Goal: Information Seeking & Learning: Learn about a topic

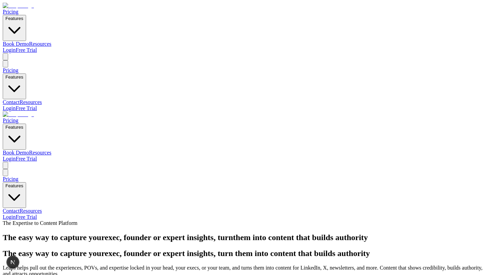
scroll to position [275, 0]
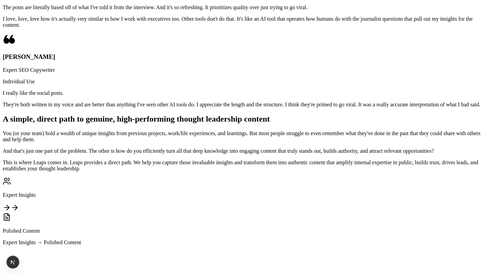
scroll to position [851, 0]
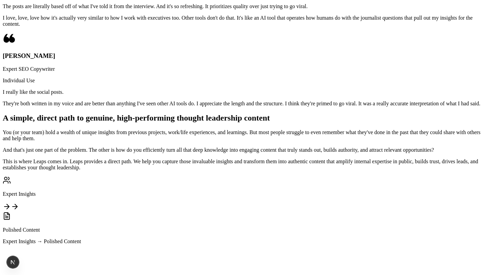
copy h2 "How Leaps works: Capture insights with our trained, customizable AI-journalist,…"
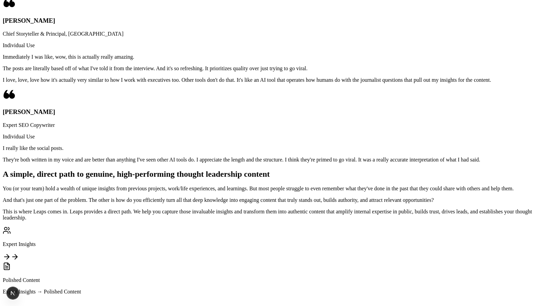
scroll to position [842, 0]
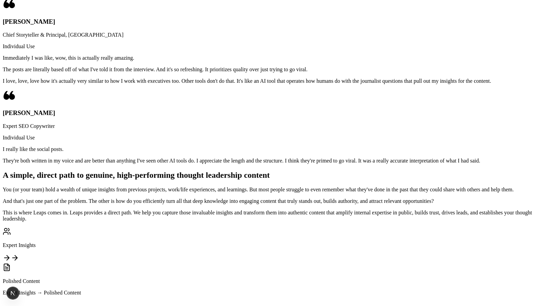
drag, startPoint x: 390, startPoint y: 145, endPoint x: 445, endPoint y: 143, distance: 55.0
copy h2 "or from"
drag, startPoint x: 228, startPoint y: 145, endPoint x: 428, endPoint y: 161, distance: 200.7
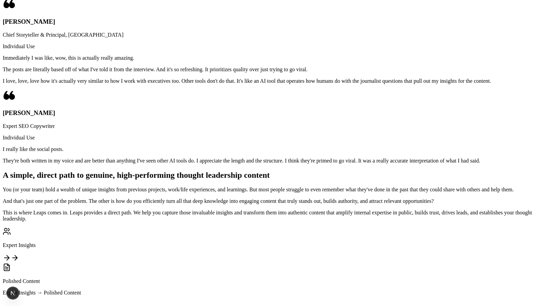
copy h2 "with our AI-journalist or from an existing transcript"
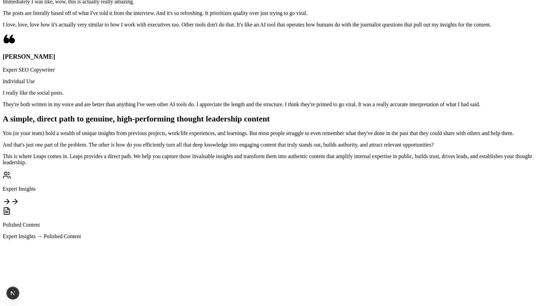
scroll to position [902, 0]
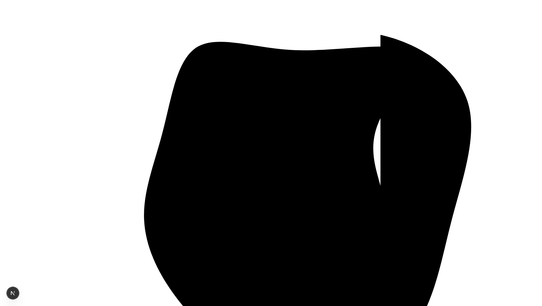
scroll to position [1227, 0]
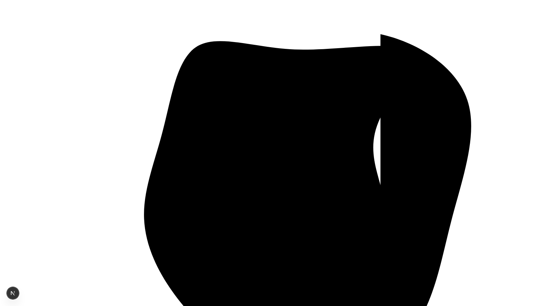
drag, startPoint x: 134, startPoint y: 53, endPoint x: 374, endPoint y: 69, distance: 239.9
copy h2 "Turn expert knowledge into multiple authority-building content ass"
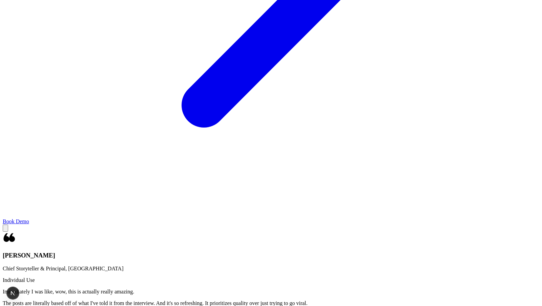
scroll to position [595, 0]
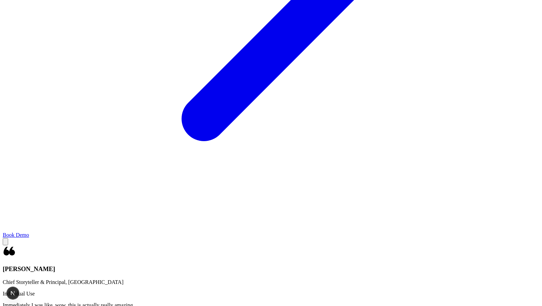
drag, startPoint x: 373, startPoint y: 51, endPoint x: 418, endPoint y: 64, distance: 47.3
copy h2 "high-performing thought leadership content"
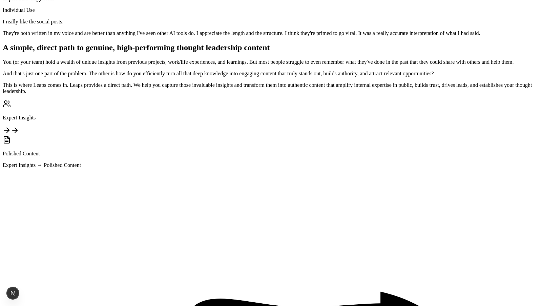
scroll to position [1040, 0]
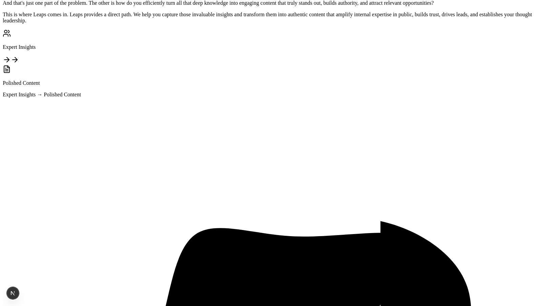
copy div "Capture your own insights through flexible voice-to-text or direct text input."
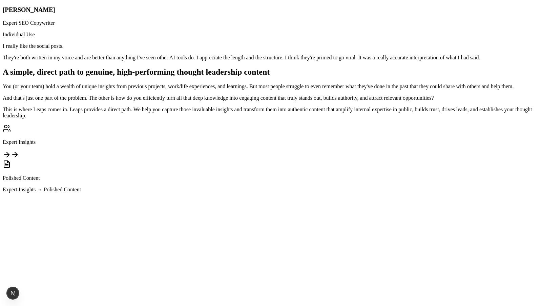
scroll to position [945, 0]
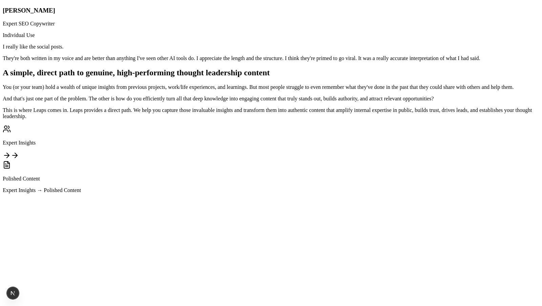
copy div "Capture your own insights through flexible voice-to-text or direct text input."
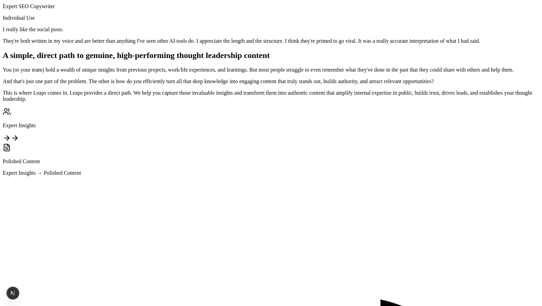
scroll to position [952, 0]
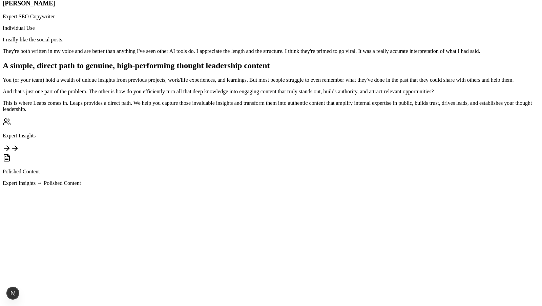
drag, startPoint x: 162, startPoint y: 157, endPoint x: 293, endPoint y: 167, distance: 131.2
copy p "[PERSON_NAME] uses a journalist-style interview or your existing transcripts to…"
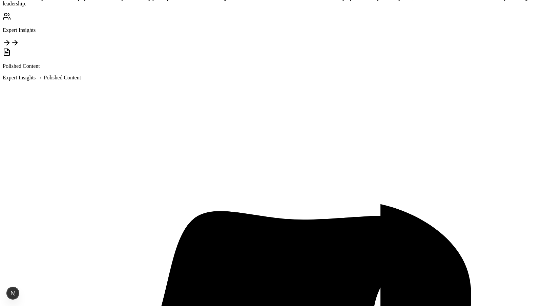
scroll to position [999, 0]
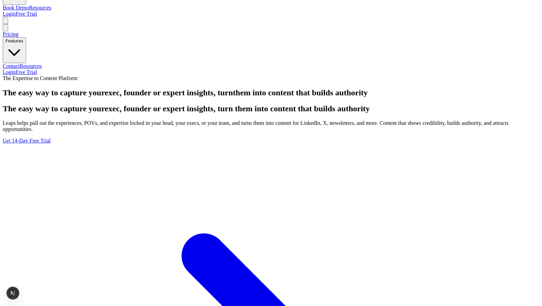
scroll to position [306, 0]
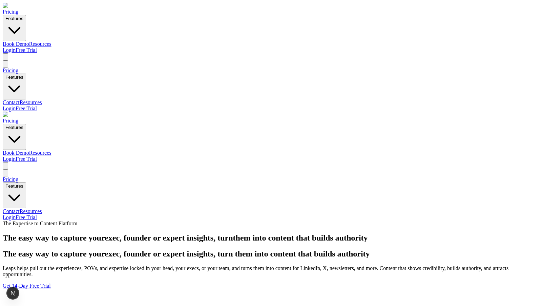
scroll to position [145, 0]
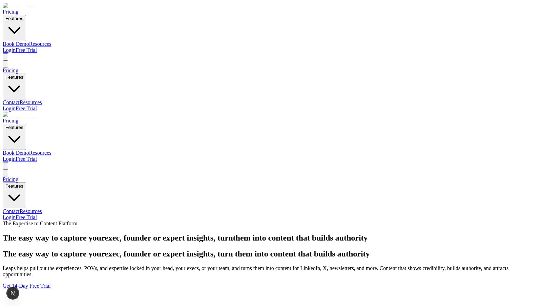
scroll to position [306, 0]
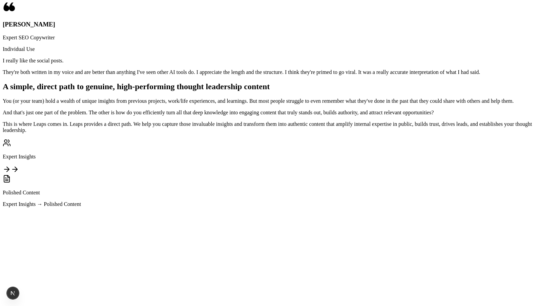
scroll to position [953, 0]
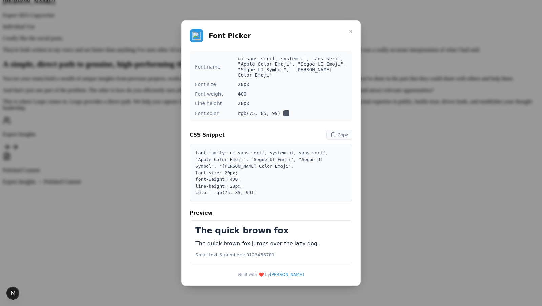
click at [383, 100] on div "Font Picker Font name ui-sans-serif, system-ui, sans-serif, "Apple Color Emoji"…" at bounding box center [271, 153] width 542 height 306
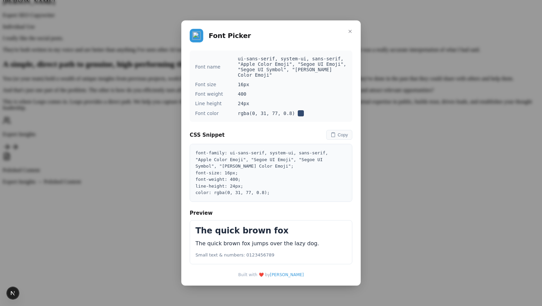
click at [365, 126] on div "Font Picker Font name ui-sans-serif, system-ui, sans-serif, "Apple Color Emoji"…" at bounding box center [271, 153] width 542 height 306
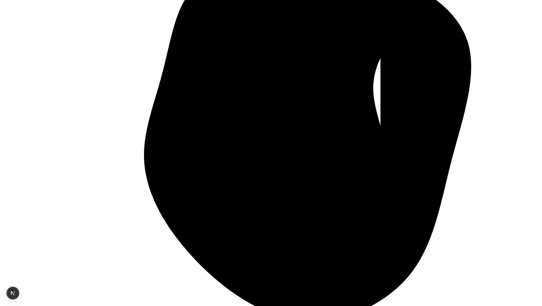
scroll to position [1292, 0]
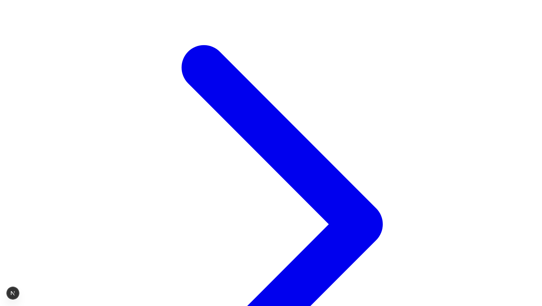
scroll to position [306, 0]
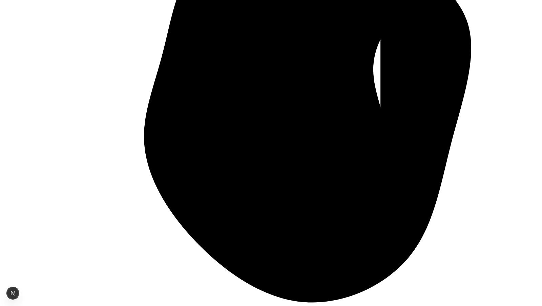
scroll to position [1295, 0]
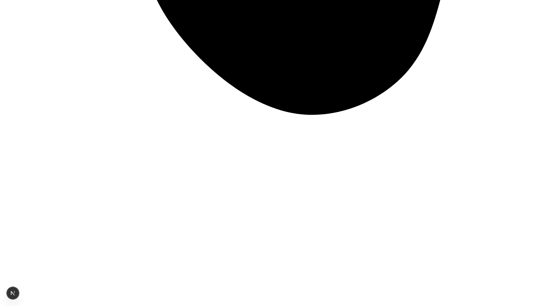
scroll to position [1821, 0]
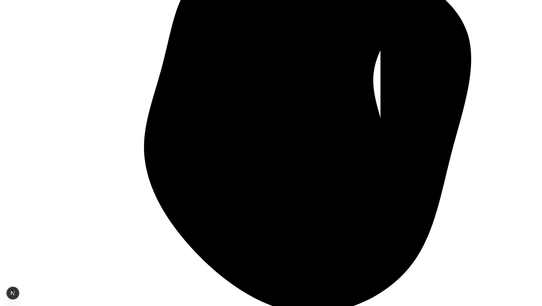
scroll to position [1335, 0]
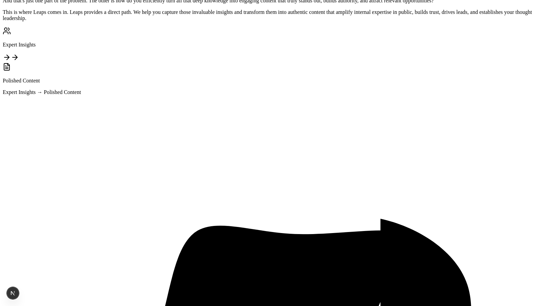
scroll to position [1330, 0]
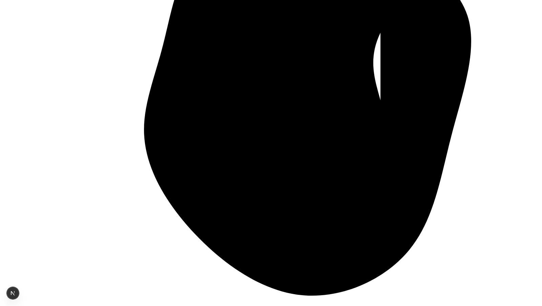
scroll to position [1317, 0]
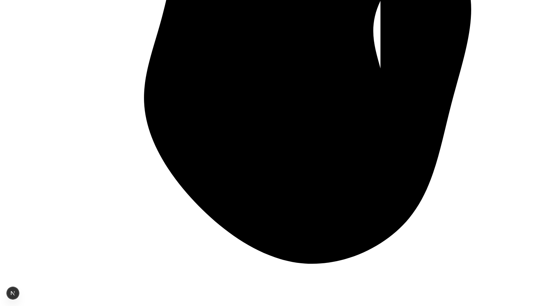
scroll to position [1287, 0]
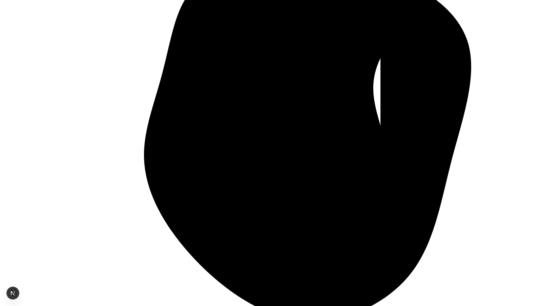
drag, startPoint x: 132, startPoint y: 123, endPoint x: 192, endPoint y: 123, distance: 60.0
copy p "Ditch the generic AI drafts."
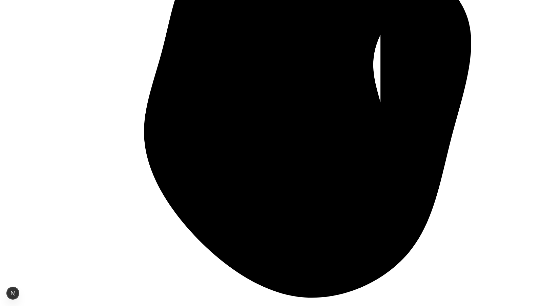
drag, startPoint x: 308, startPoint y: 105, endPoint x: 287, endPoint y: 99, distance: 22.2
copy p "Go from raw interview to a publish-ready newsletter in minutes."
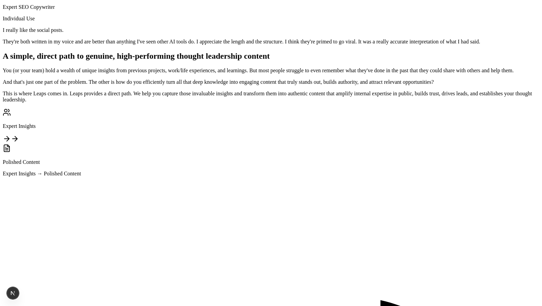
scroll to position [929, 0]
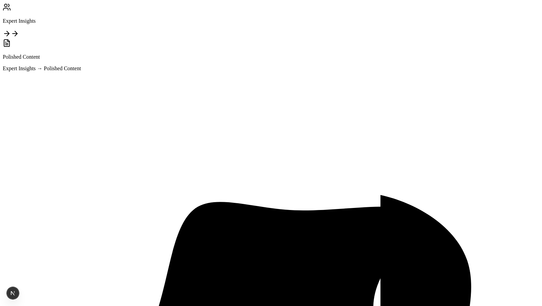
scroll to position [1000, 0]
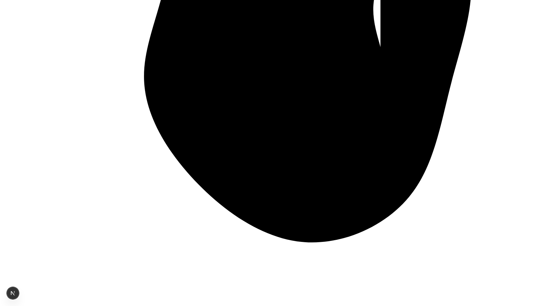
scroll to position [1269, 0]
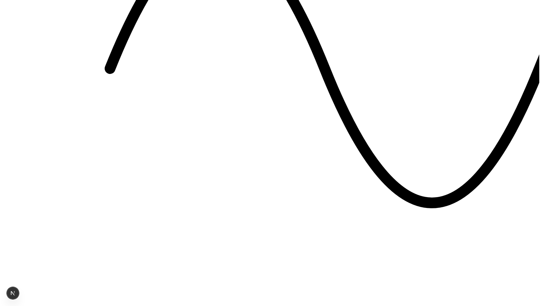
scroll to position [1883, 0]
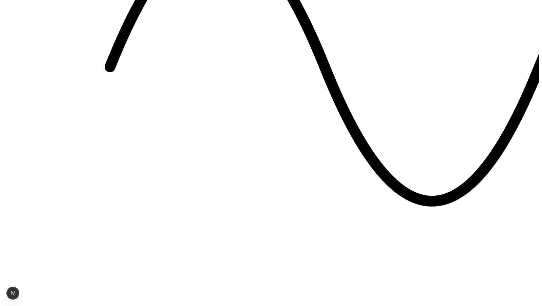
copy div "Struggle to capture my raw thoughts & insights"
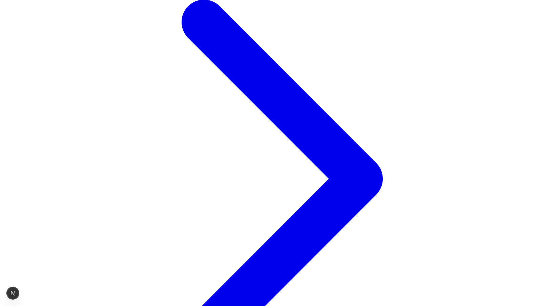
scroll to position [0, 0]
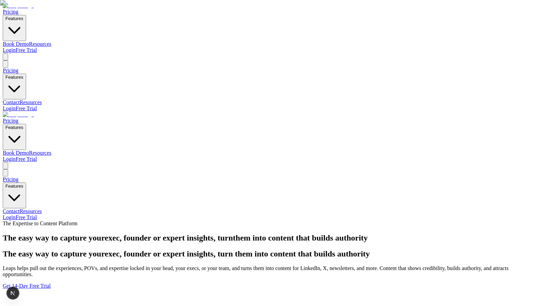
click at [18, 118] on link "Pricing" at bounding box center [11, 121] width 16 height 6
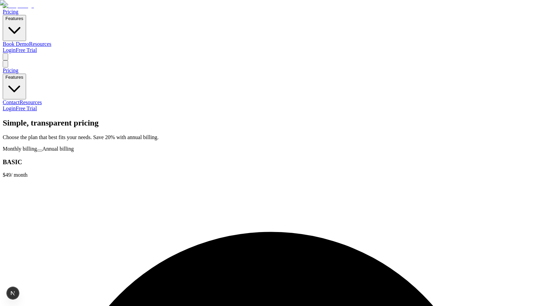
click at [390, 118] on div "Simple, transparent pricing Choose the plan that best fits your needs. Save 20%…" at bounding box center [271, 129] width 537 height 22
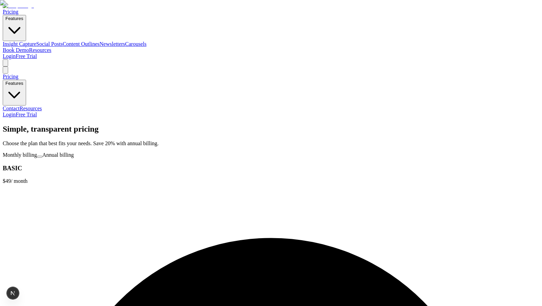
click at [36, 41] on link "Insight Capture" at bounding box center [20, 44] width 34 height 6
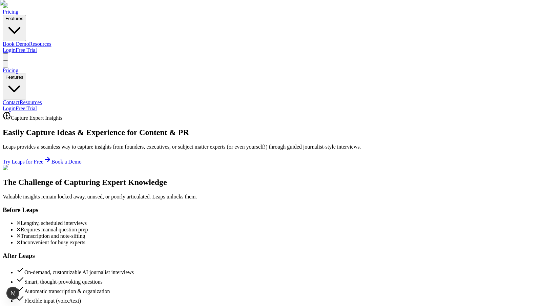
click at [34, 9] on img at bounding box center [18, 6] width 31 height 6
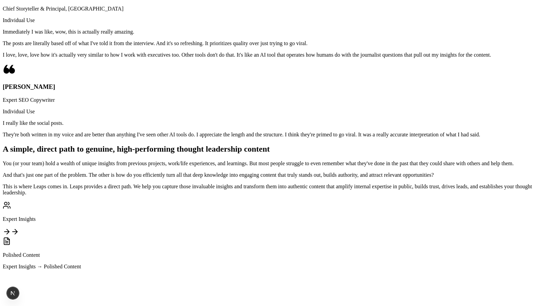
scroll to position [903, 0]
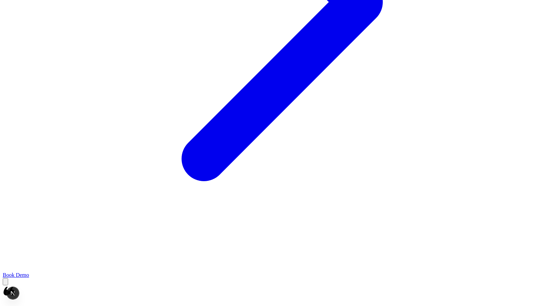
scroll to position [566, 0]
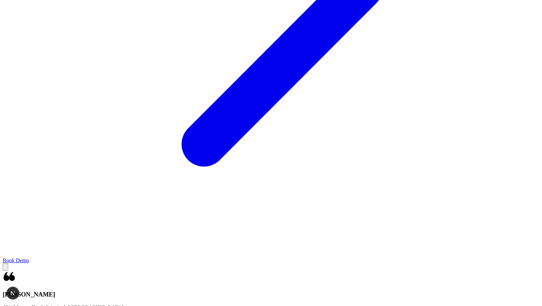
scroll to position [575, 0]
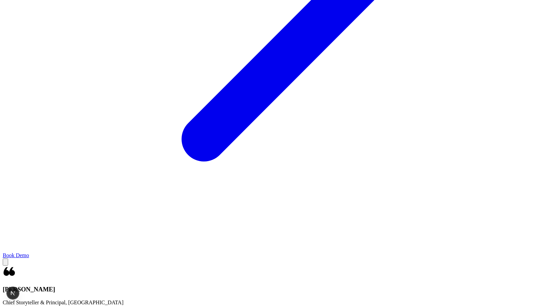
drag, startPoint x: 107, startPoint y: 123, endPoint x: 177, endPoint y: 125, distance: 69.2
drag, startPoint x: 164, startPoint y: 121, endPoint x: 107, endPoint y: 122, distance: 56.6
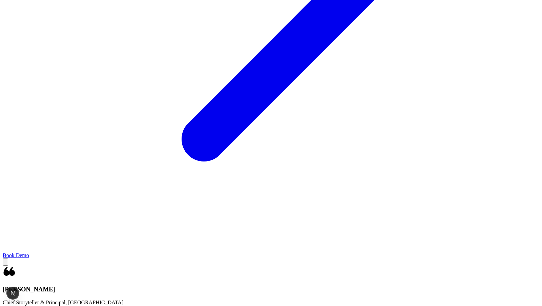
copy p "You (or your team)"
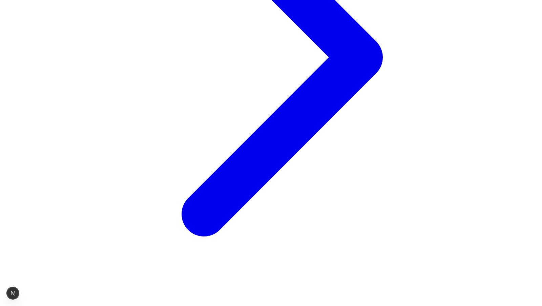
scroll to position [552, 0]
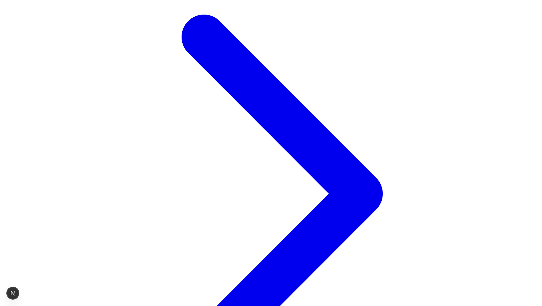
scroll to position [306, 0]
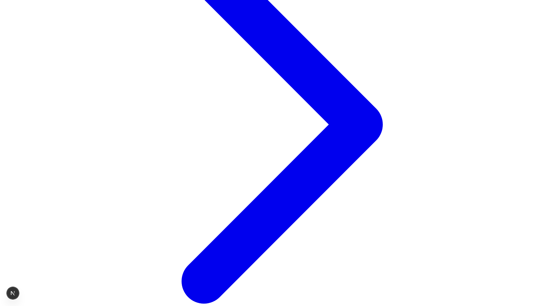
scroll to position [524, 0]
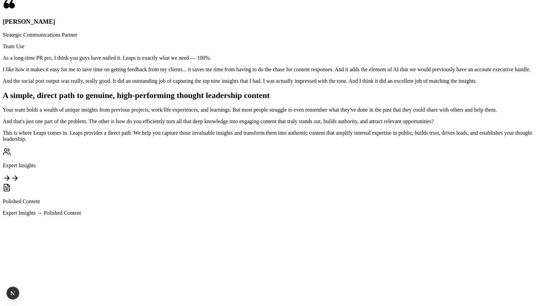
scroll to position [906, 0]
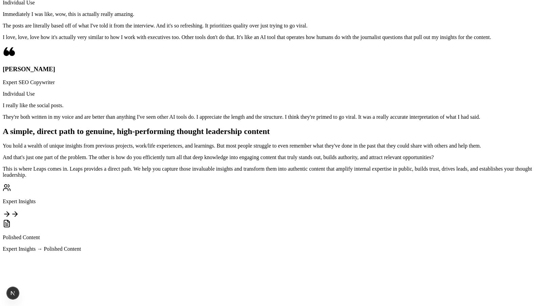
scroll to position [887, 0]
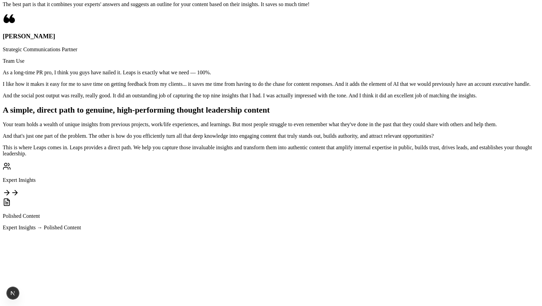
scroll to position [916, 0]
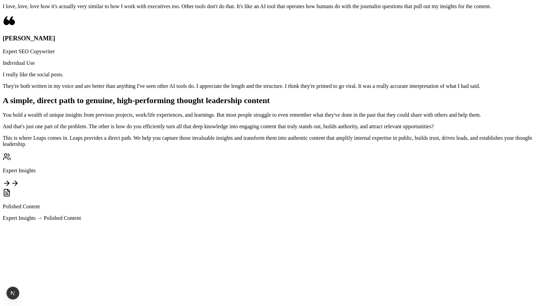
scroll to position [937, 0]
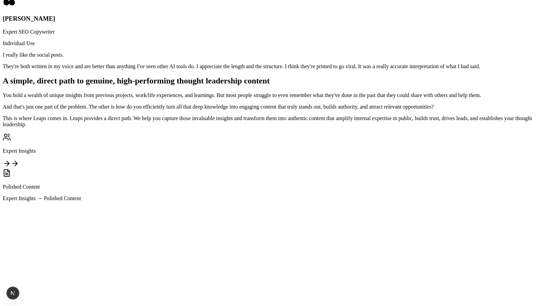
drag, startPoint x: 183, startPoint y: 40, endPoint x: 382, endPoint y: 50, distance: 198.9
copy span "from an existing transcript"
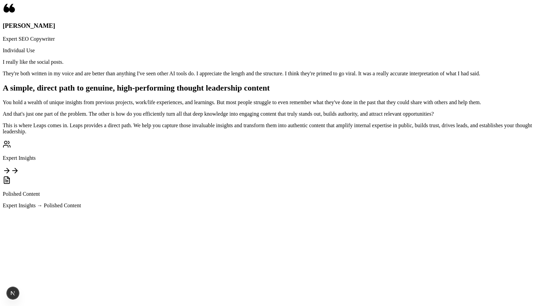
scroll to position [929, 0]
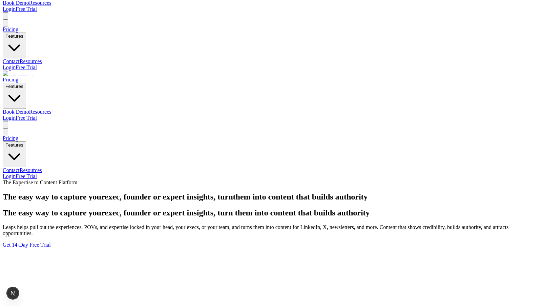
scroll to position [0, 0]
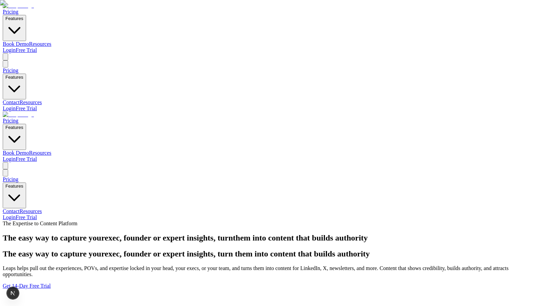
click at [17, 112] on img at bounding box center [18, 115] width 31 height 6
click at [20, 112] on img at bounding box center [18, 115] width 31 height 6
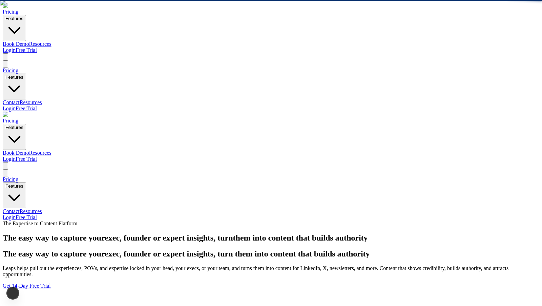
click at [20, 112] on img at bounding box center [18, 115] width 31 height 6
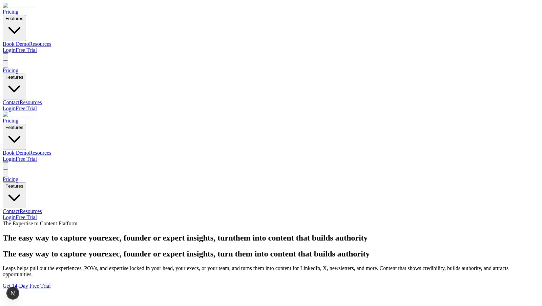
scroll to position [306, 0]
copy div "Who do you need Leaps for?"
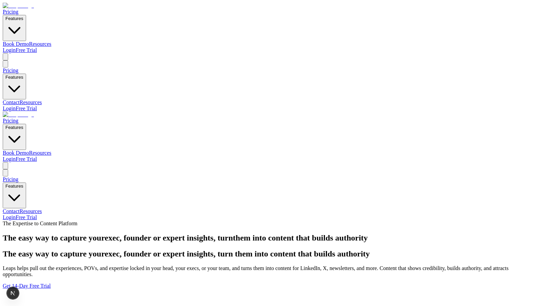
drag, startPoint x: 413, startPoint y: 256, endPoint x: 344, endPoint y: 197, distance: 90.1
copy p "Explore all features and decide later."
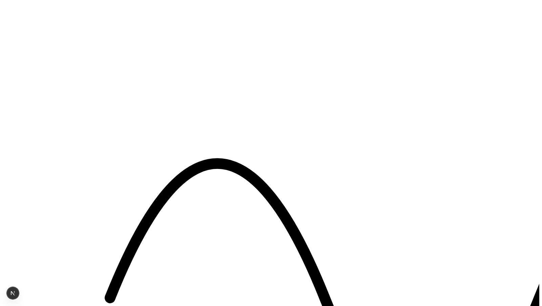
scroll to position [1652, 0]
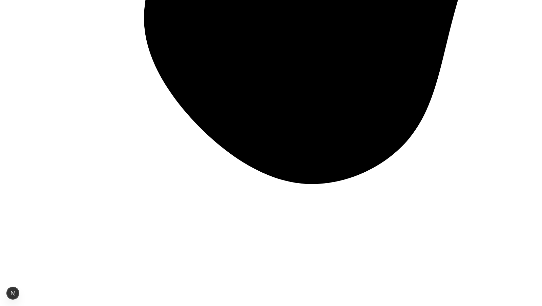
scroll to position [1429, 0]
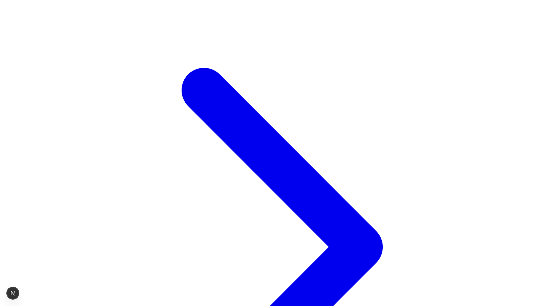
scroll to position [306, 0]
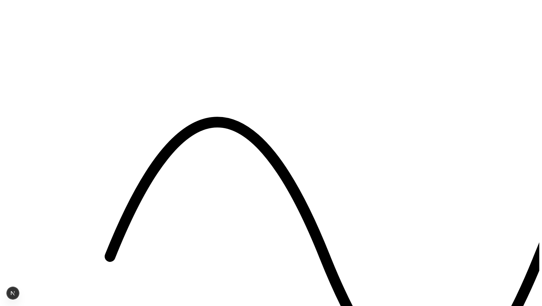
scroll to position [1708, 0]
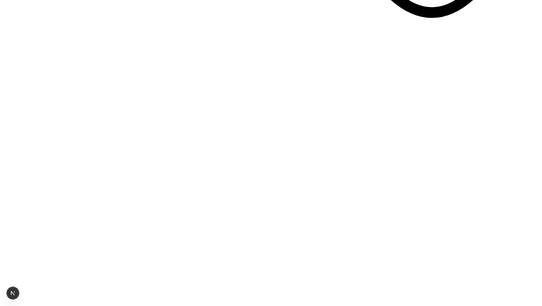
scroll to position [2089, 0]
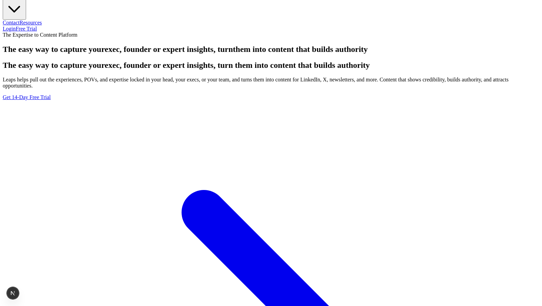
scroll to position [0, 0]
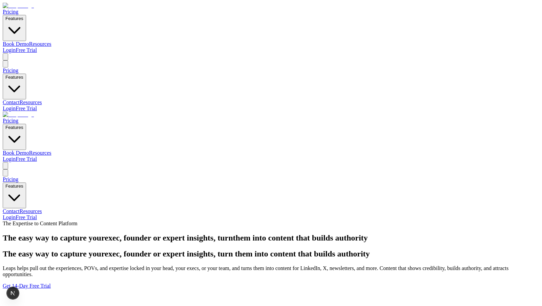
scroll to position [306, 0]
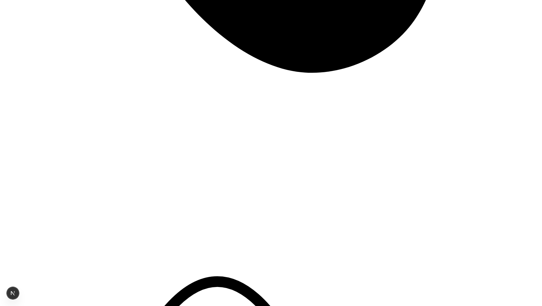
scroll to position [1571, 0]
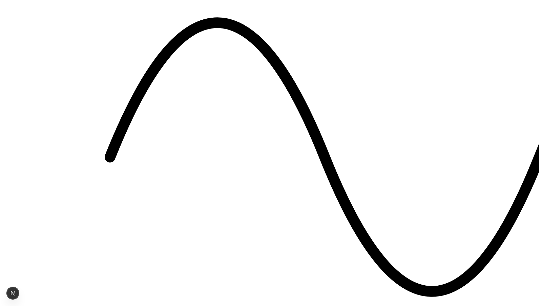
scroll to position [1815, 0]
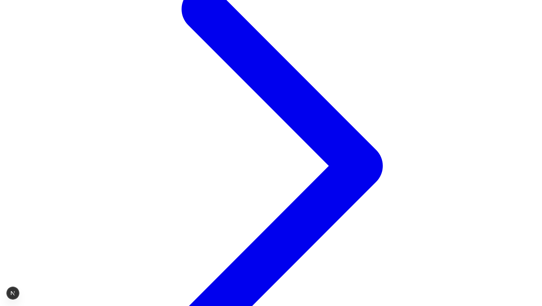
scroll to position [306, 0]
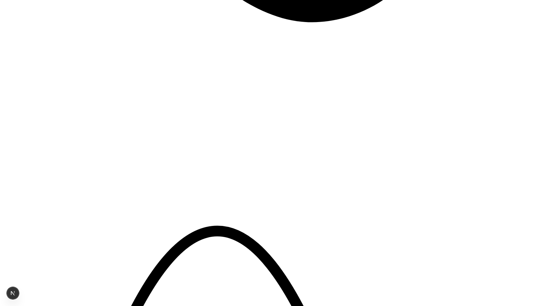
scroll to position [1600, 0]
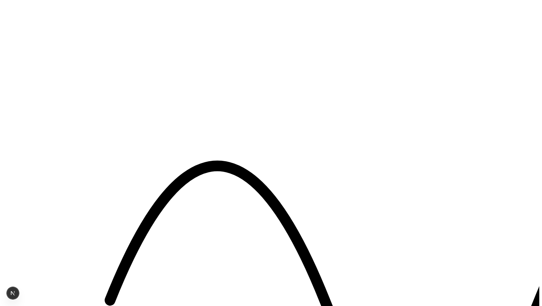
scroll to position [1701, 0]
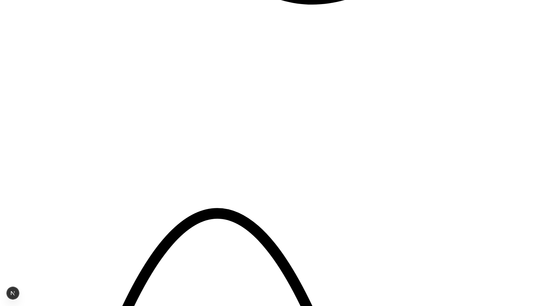
scroll to position [1598, 0]
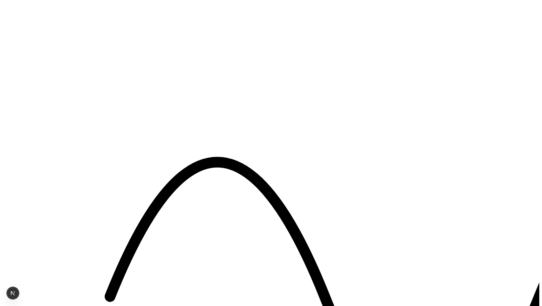
scroll to position [1700, 0]
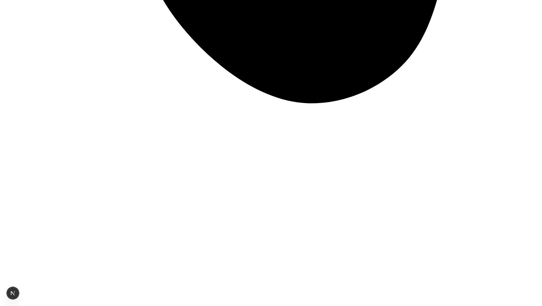
scroll to position [1514, 0]
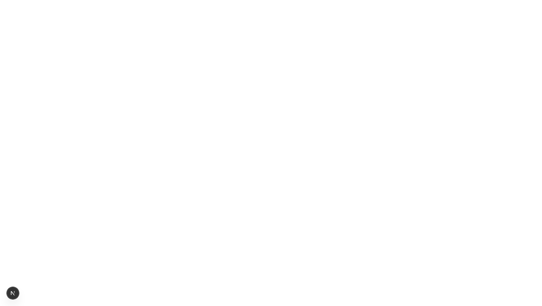
scroll to position [3423, 0]
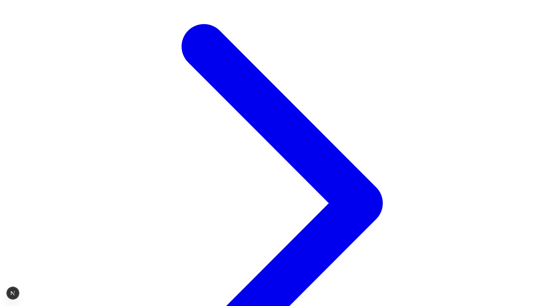
scroll to position [355, 0]
drag, startPoint x: 386, startPoint y: 152, endPoint x: 322, endPoint y: 160, distance: 65.3
copy p "getting feedback from my clients"
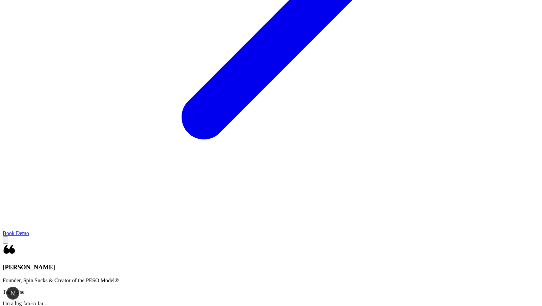
scroll to position [594, 0]
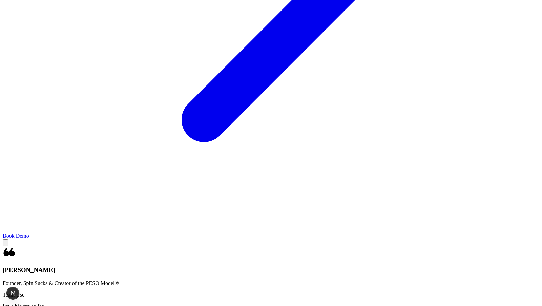
drag, startPoint x: 230, startPoint y: 174, endPoint x: 278, endPoint y: 174, distance: 48.1
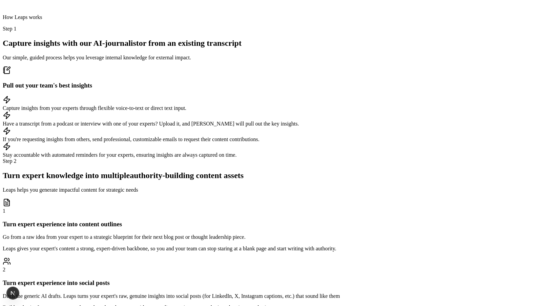
scroll to position [3843, 0]
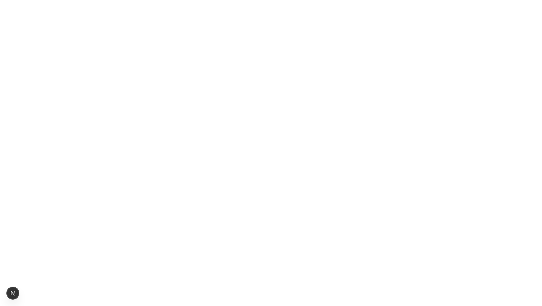
scroll to position [2892, 0]
drag, startPoint x: 79, startPoint y: 60, endPoint x: 472, endPoint y: 82, distance: 394.2
copy h2 "Capturing your experts' insights — and turning them into content — shouldn't be…"
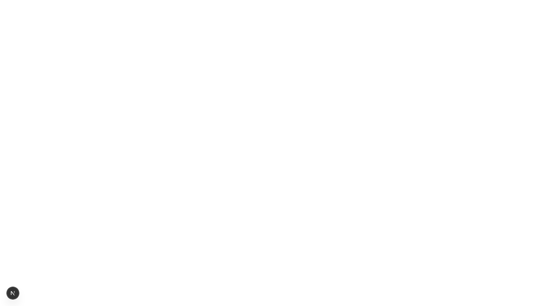
scroll to position [2873, 0]
drag, startPoint x: 97, startPoint y: 81, endPoint x: 330, endPoint y: 76, distance: 232.3
copy h2 "Capturing your or your experts'"
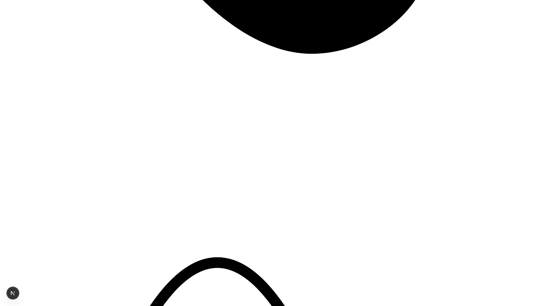
scroll to position [1555, 0]
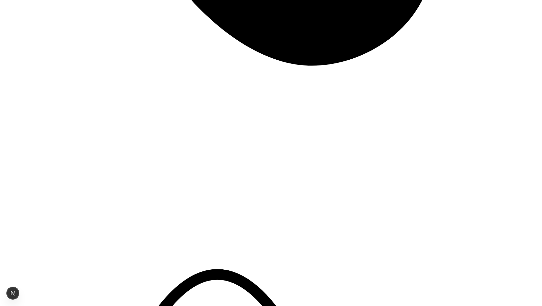
scroll to position [1552, 0]
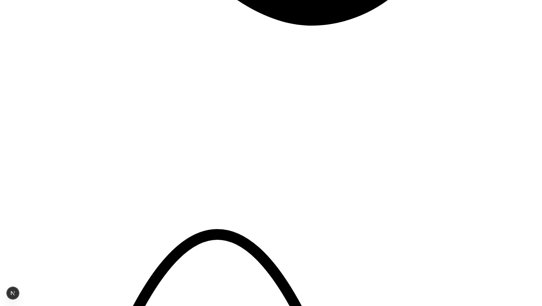
scroll to position [1594, 0]
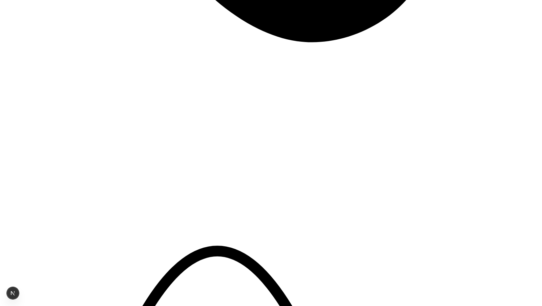
scroll to position [1576, 0]
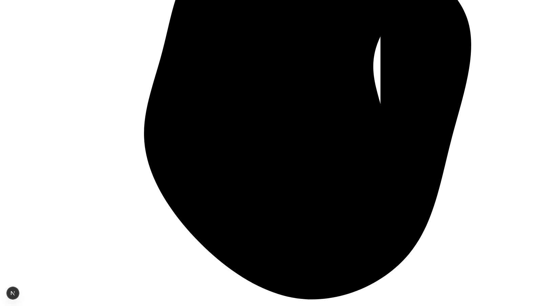
scroll to position [1353, 0]
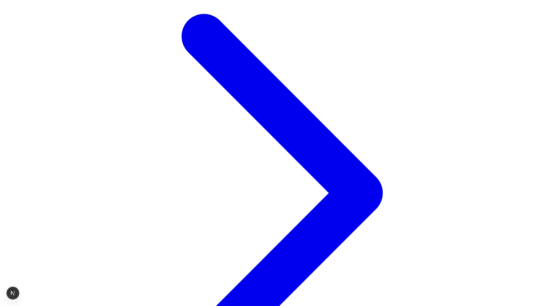
scroll to position [306, 0]
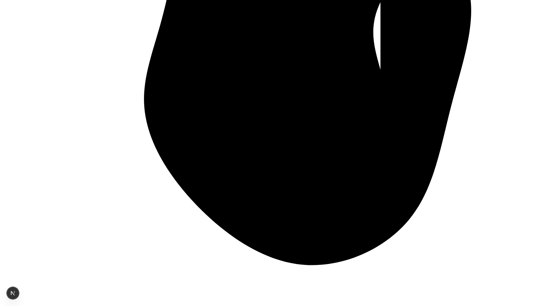
scroll to position [1357, 0]
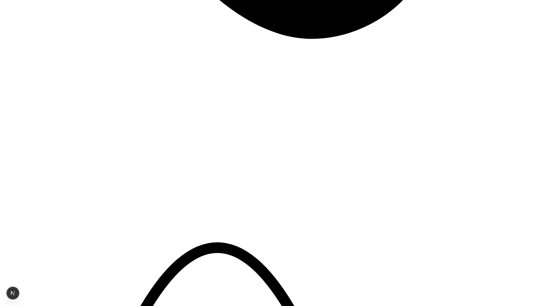
scroll to position [1577, 0]
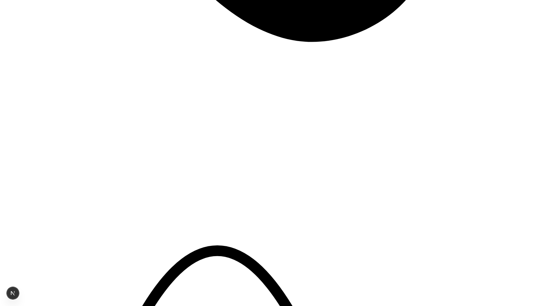
drag, startPoint x: 162, startPoint y: 114, endPoint x: 147, endPoint y: 121, distance: 16.4
drag, startPoint x: 144, startPoint y: 115, endPoint x: 151, endPoint y: 120, distance: 8.7
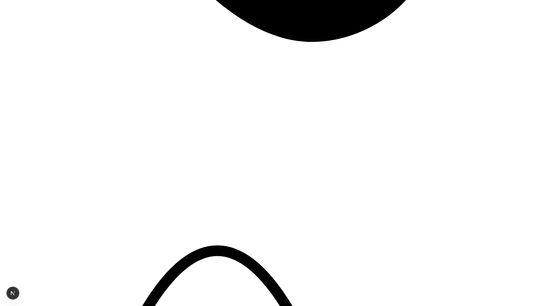
copy p "you or your experts into social posts that sound authentic"
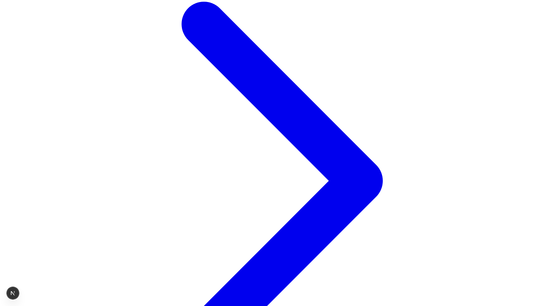
scroll to position [306, 0]
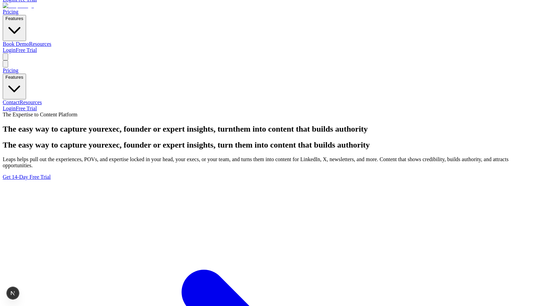
scroll to position [306, 0]
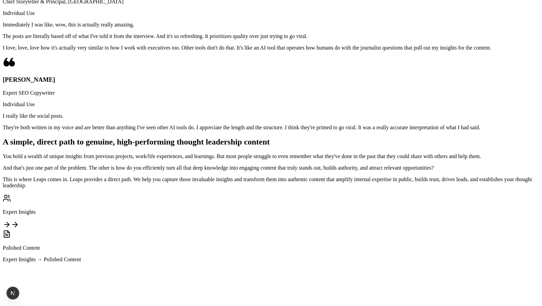
scroll to position [866, 0]
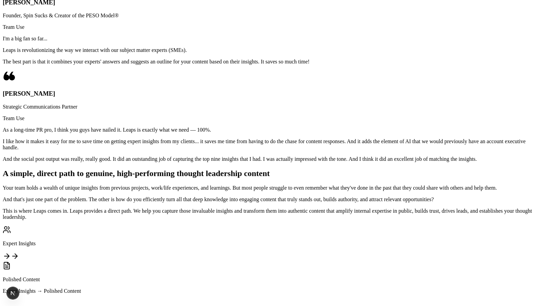
scroll to position [881, 0]
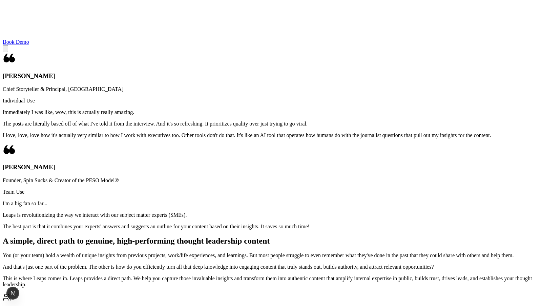
scroll to position [830, 0]
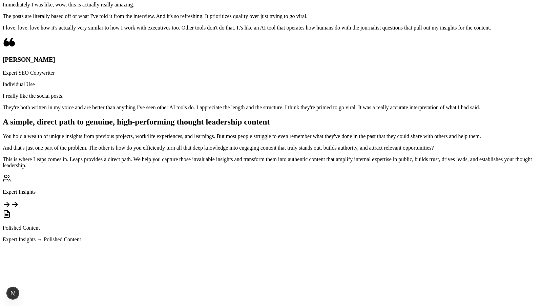
scroll to position [895, 0]
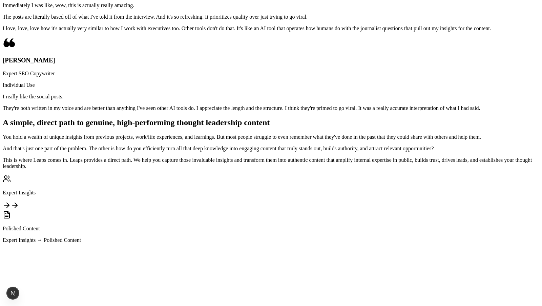
copy div "Remember and capture your expertise"
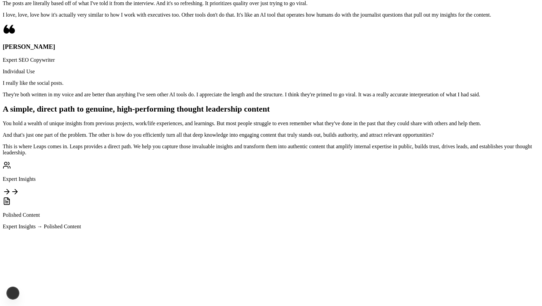
scroll to position [909, 0]
drag, startPoint x: 168, startPoint y: 94, endPoint x: 294, endPoint y: 111, distance: 127.3
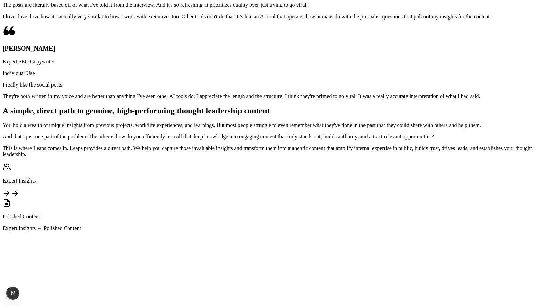
scroll to position [902, 0]
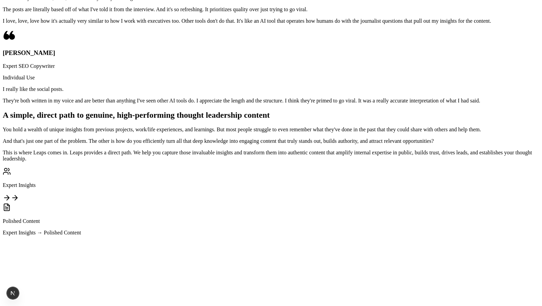
copy div "Our simple, guided process helps you leverage internal knowledge for external i…"
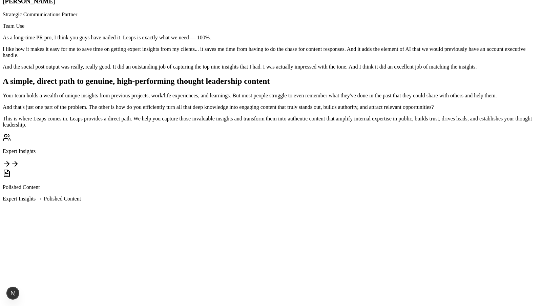
scroll to position [955, 0]
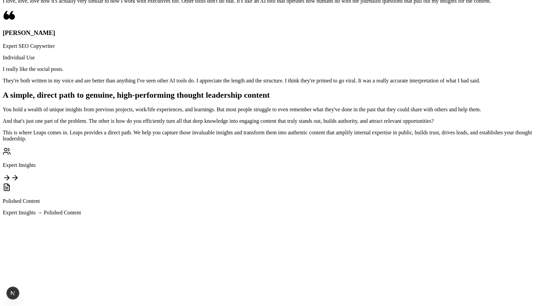
scroll to position [801, 0]
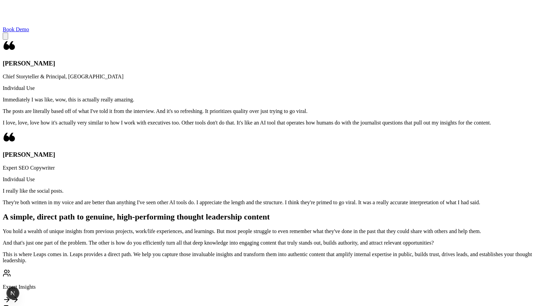
drag, startPoint x: 124, startPoint y: 163, endPoint x: 302, endPoint y: 160, distance: 178.0
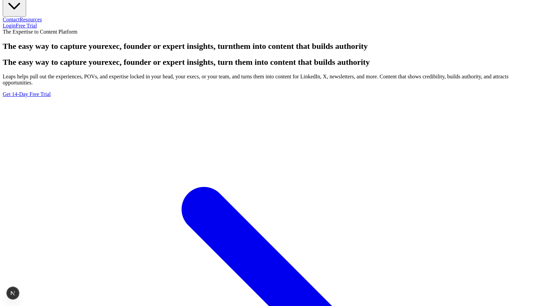
scroll to position [0, 0]
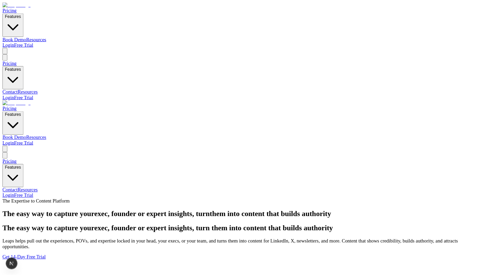
scroll to position [275, 0]
